Goal: Transaction & Acquisition: Purchase product/service

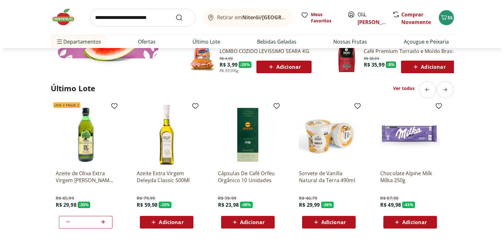
scroll to position [473, 0]
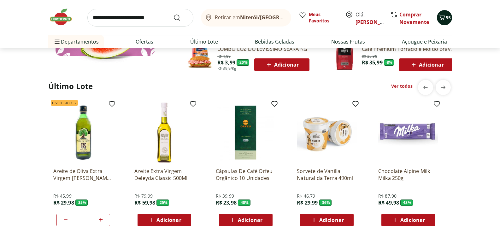
click at [451, 16] on button "55" at bounding box center [444, 17] width 15 height 15
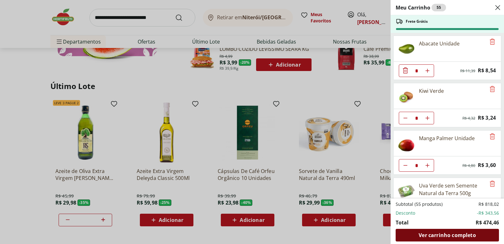
click at [427, 235] on span "Ver carrinho completo" at bounding box center [447, 234] width 57 height 5
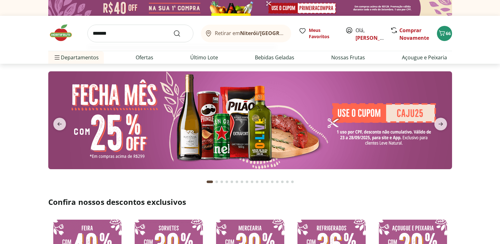
type input "*******"
click at [173, 30] on button "Submit Search" at bounding box center [180, 34] width 15 height 8
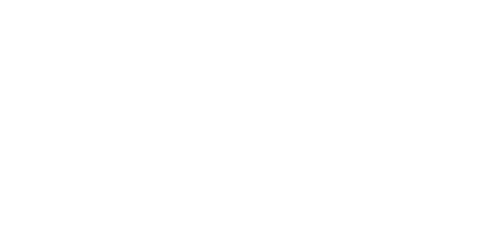
select select "**********"
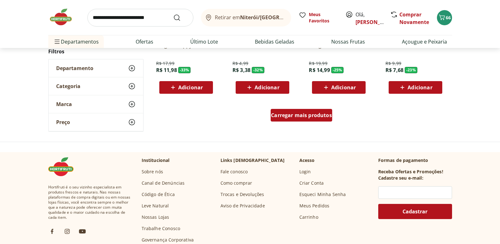
scroll to position [441, 0]
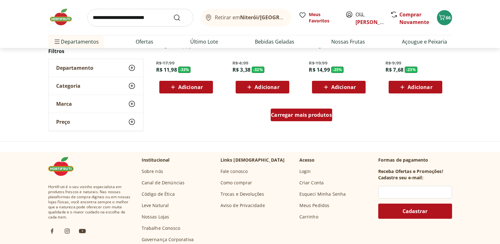
click at [282, 116] on span "Carregar mais produtos" at bounding box center [301, 114] width 61 height 5
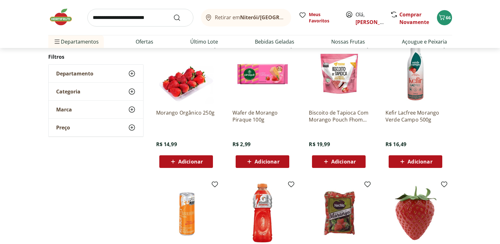
scroll to position [630, 0]
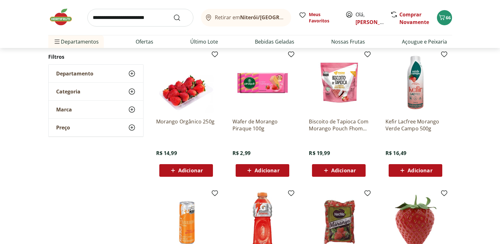
click at [200, 171] on span "Adicionar" at bounding box center [190, 170] width 25 height 5
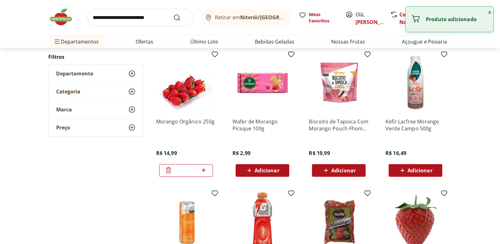
click at [205, 170] on icon at bounding box center [204, 170] width 8 height 8
type input "*"
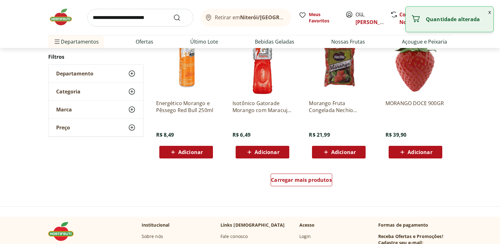
scroll to position [788, 0]
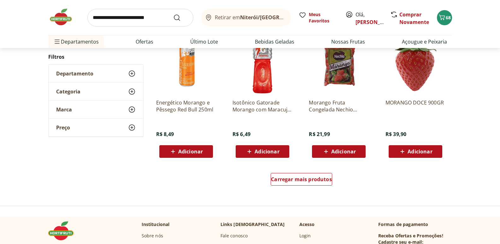
click at [60, 15] on img at bounding box center [64, 17] width 32 height 19
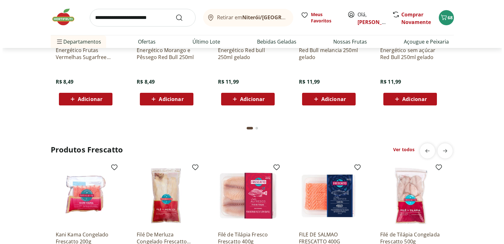
scroll to position [1728, 0]
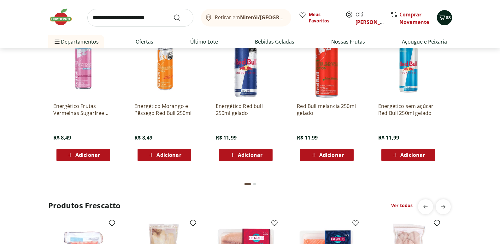
click at [444, 20] on icon "Carrinho" at bounding box center [442, 18] width 8 height 8
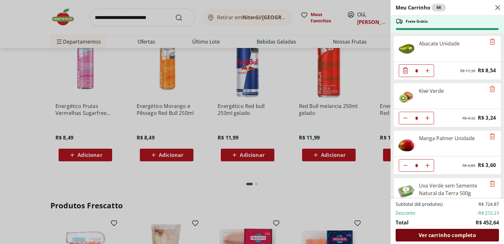
click at [429, 237] on span "Ver carrinho completo" at bounding box center [447, 234] width 57 height 5
